Goal: Information Seeking & Learning: Learn about a topic

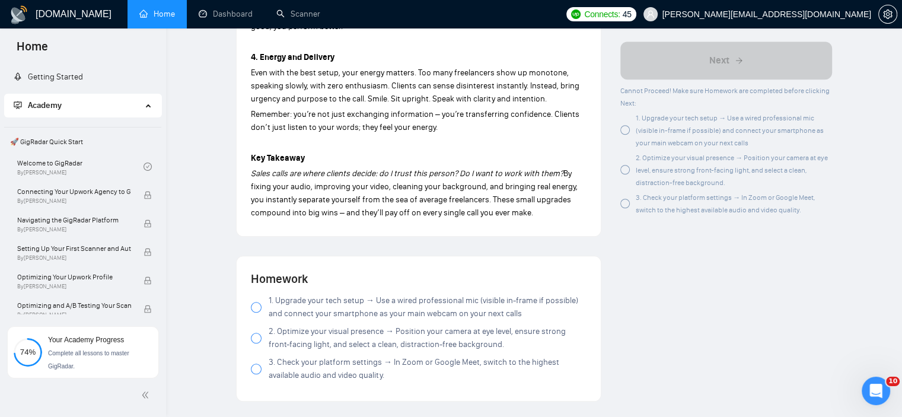
scroll to position [1127, 0]
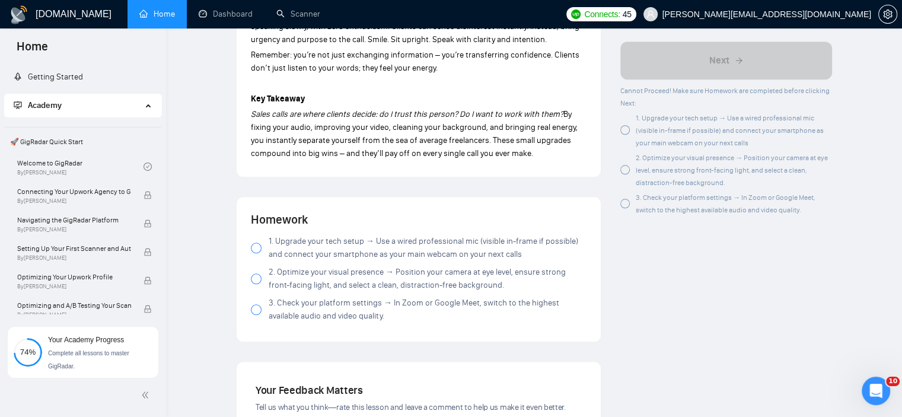
click at [252, 248] on div at bounding box center [256, 248] width 11 height 11
click at [256, 279] on div at bounding box center [256, 278] width 11 height 11
click at [256, 314] on div at bounding box center [256, 309] width 11 height 11
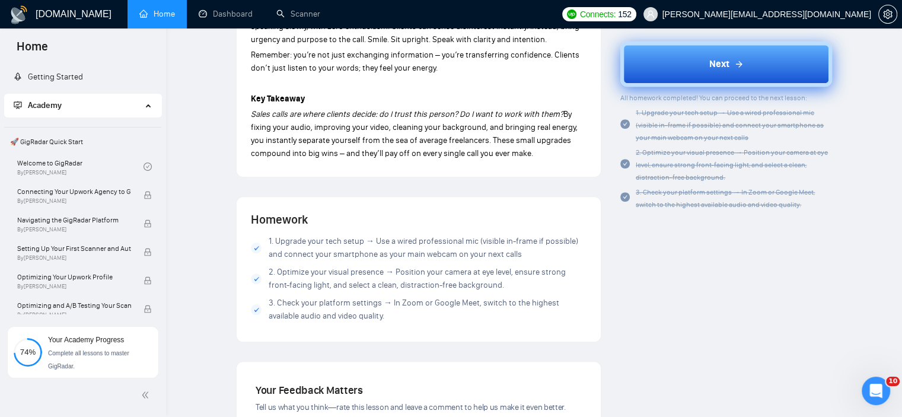
click at [707, 62] on button "Next" at bounding box center [726, 64] width 212 height 45
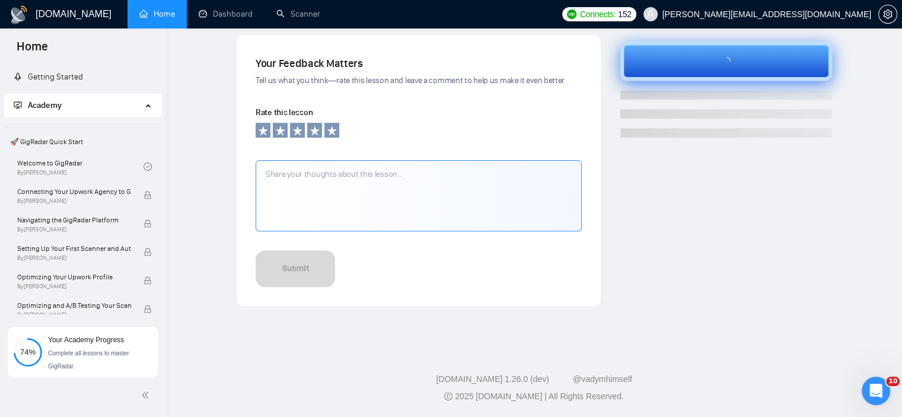
scroll to position [390, 0]
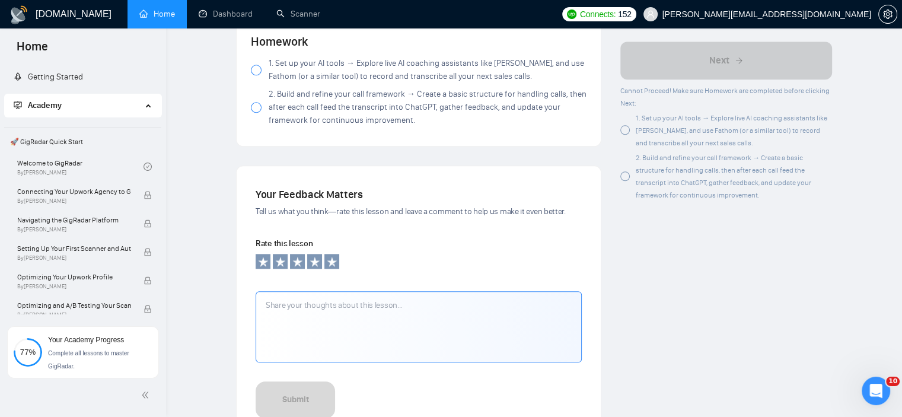
scroll to position [1186, 0]
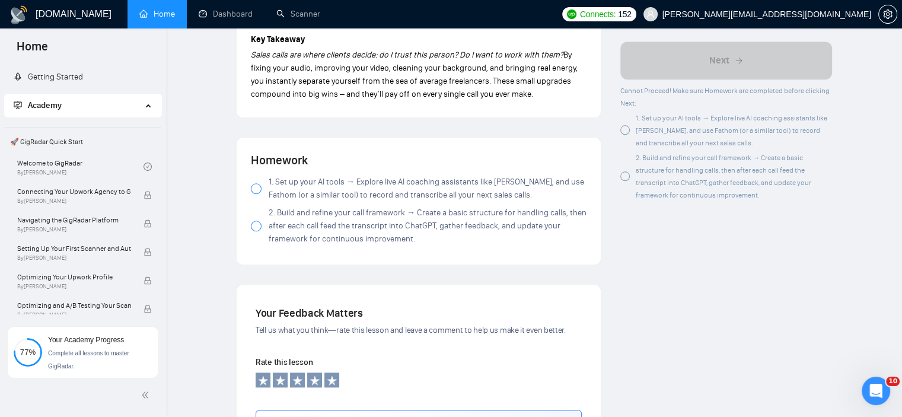
click at [256, 183] on div at bounding box center [256, 188] width 11 height 11
click at [265, 229] on label "2. Build and refine your call framework → Create a basic structure for handling…" at bounding box center [419, 225] width 336 height 39
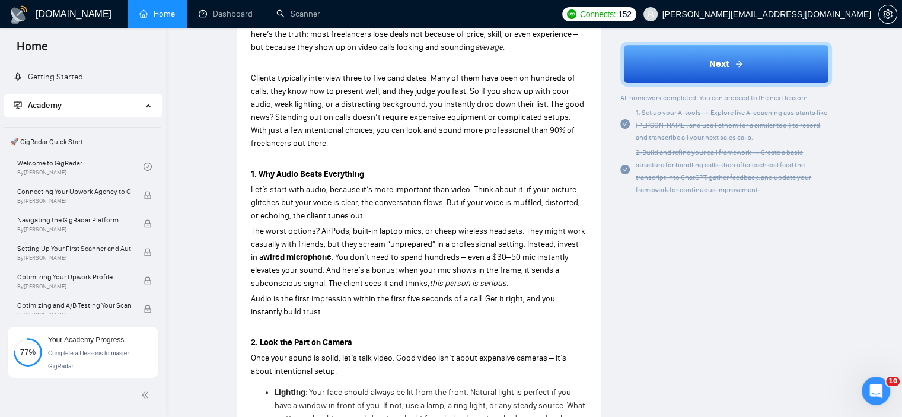
scroll to position [356, 0]
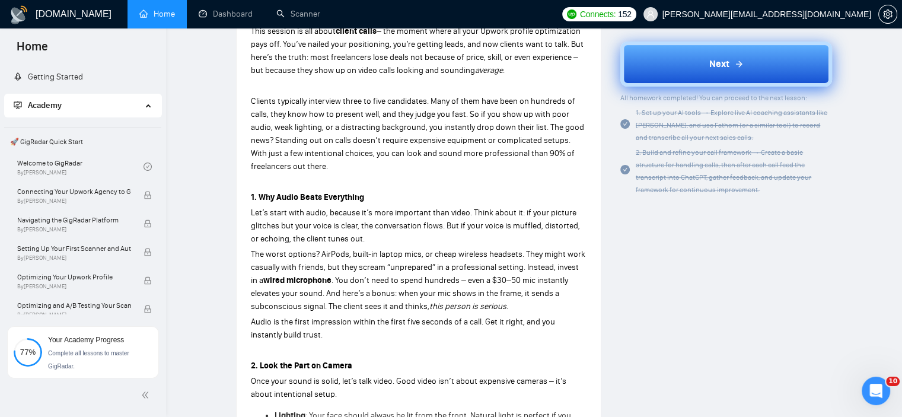
click at [742, 63] on icon at bounding box center [738, 63] width 9 height 9
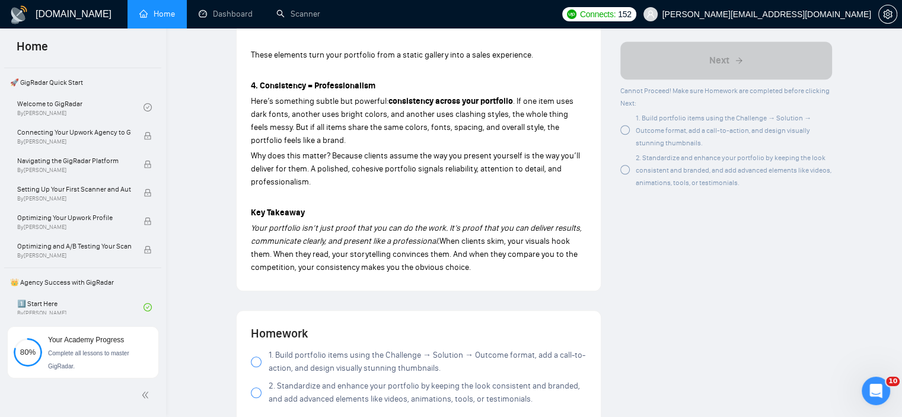
scroll to position [1245, 0]
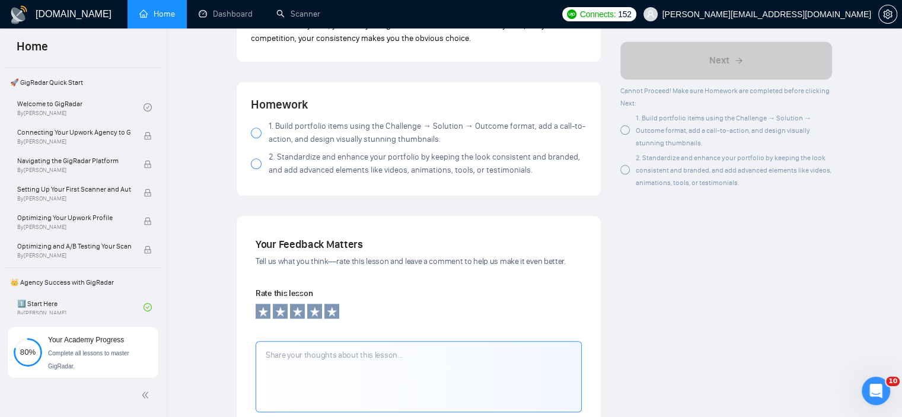
click at [380, 124] on span "1. Build portfolio items using the Challenge → Solution → Outcome format, add a…" at bounding box center [428, 133] width 318 height 26
click at [322, 151] on span "2. Standardize and enhance your portfolio by keeping the look consistent and br…" at bounding box center [428, 164] width 318 height 26
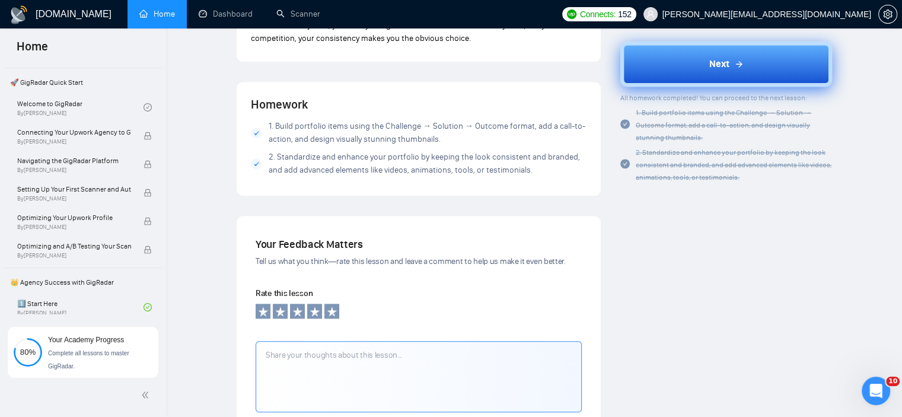
click at [760, 64] on button "Next" at bounding box center [726, 64] width 212 height 45
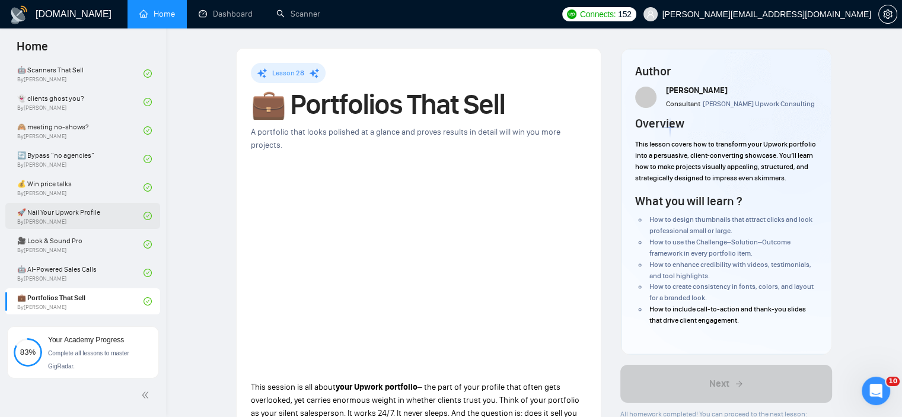
scroll to position [715, 0]
